Goal: Task Accomplishment & Management: Use online tool/utility

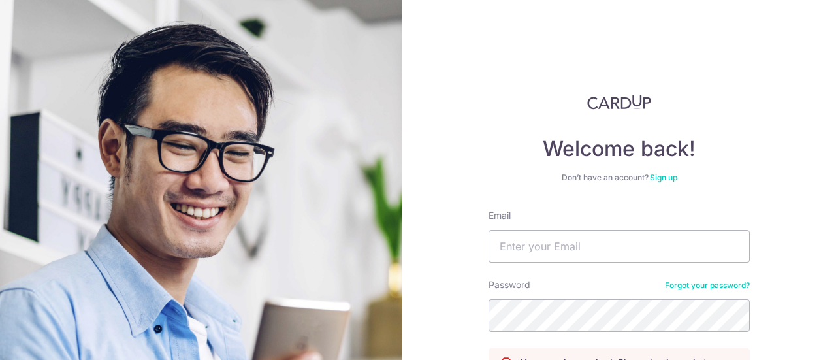
scroll to position [131, 0]
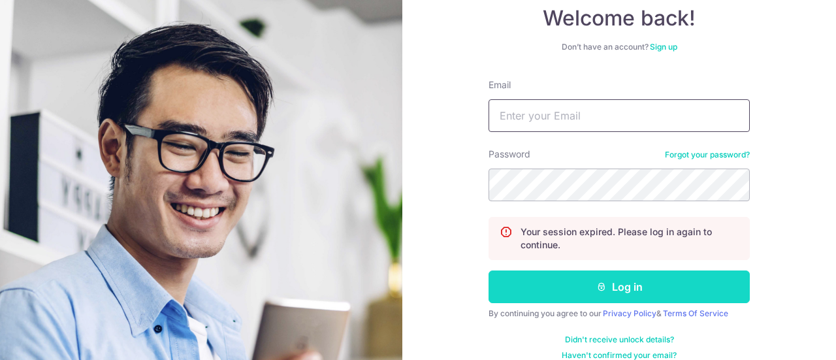
type input "[EMAIL_ADDRESS][DOMAIN_NAME]"
click at [604, 283] on button "Log in" at bounding box center [619, 286] width 261 height 33
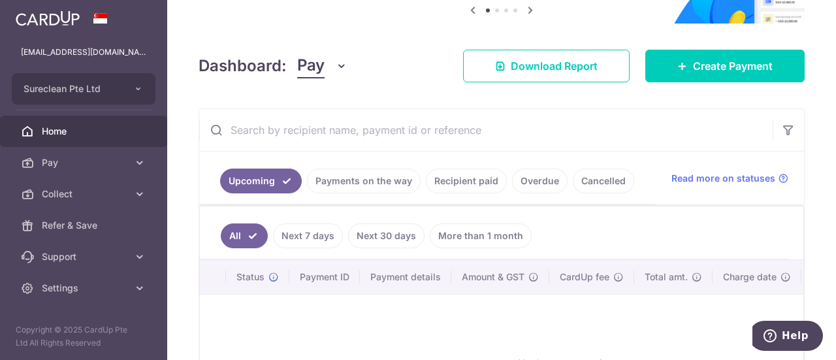
scroll to position [196, 0]
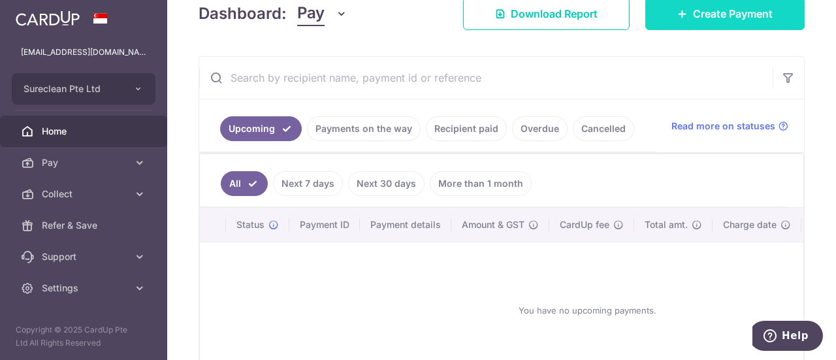
click at [728, 11] on span "Create Payment" at bounding box center [733, 14] width 80 height 16
